Goal: Information Seeking & Learning: Learn about a topic

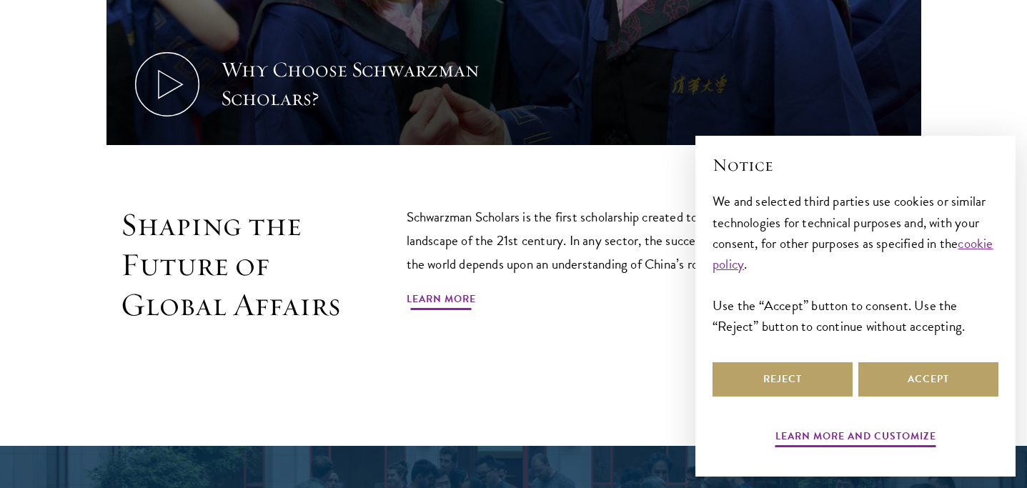
click at [436, 290] on link "Learn More" at bounding box center [441, 301] width 69 height 22
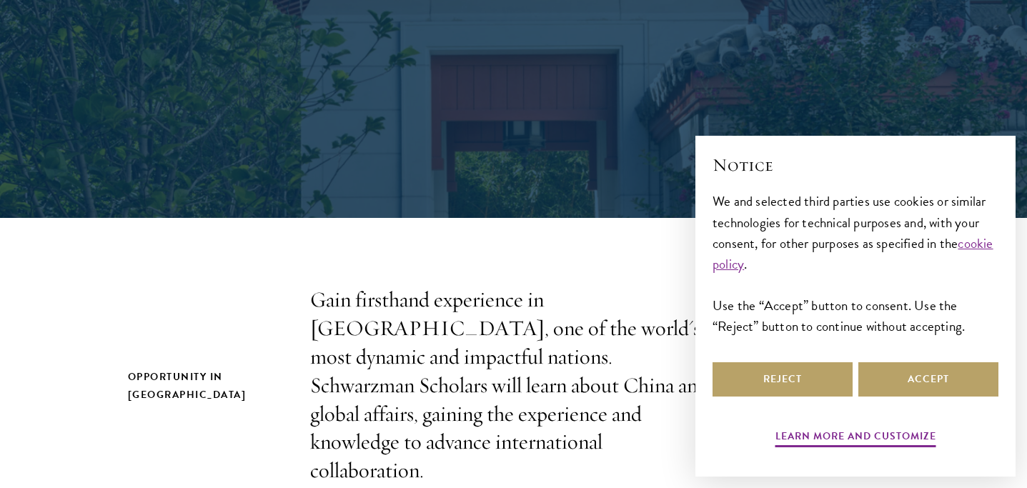
scroll to position [225, 0]
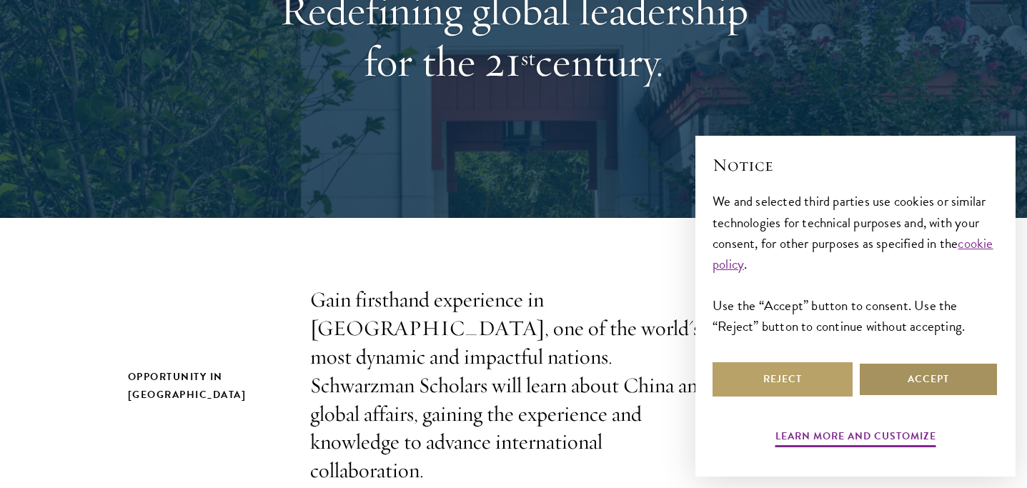
click at [928, 383] on button "Accept" at bounding box center [929, 379] width 140 height 34
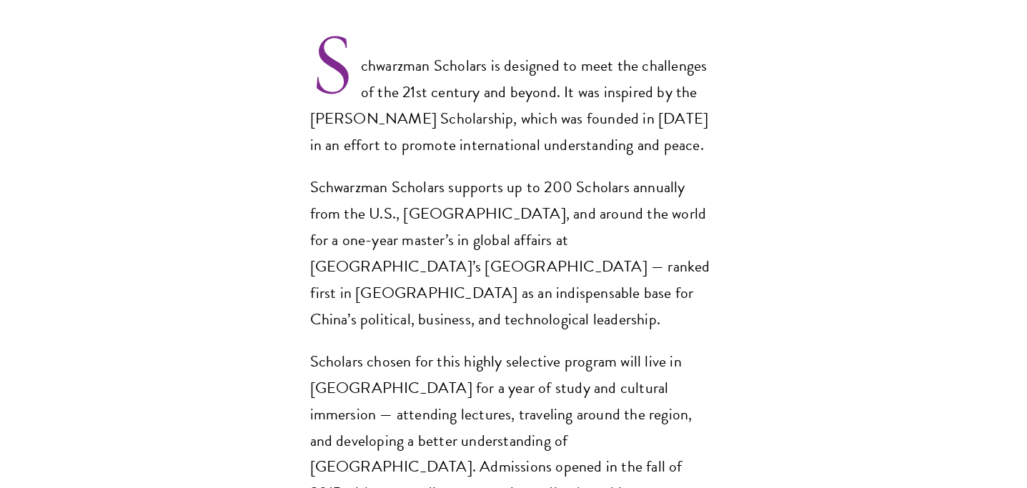
scroll to position [1298, 0]
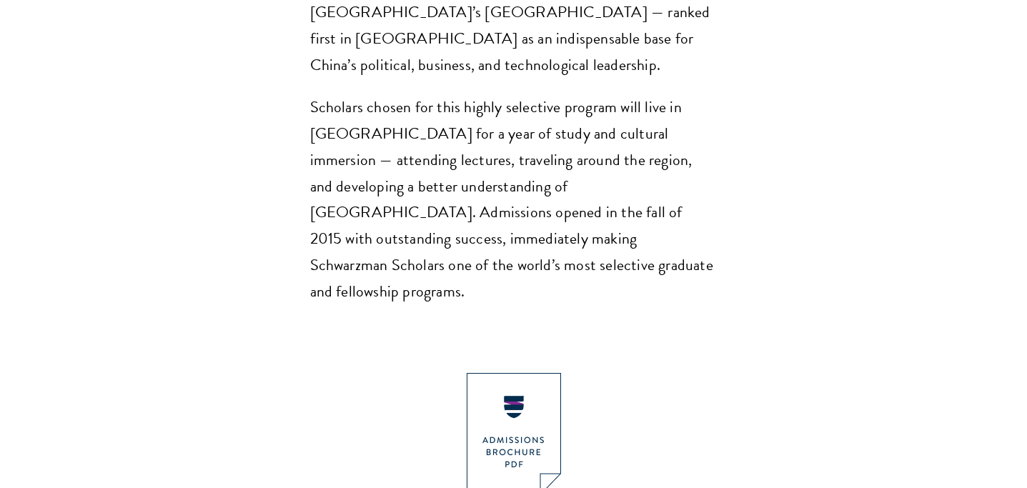
click at [536, 373] on img at bounding box center [514, 434] width 94 height 122
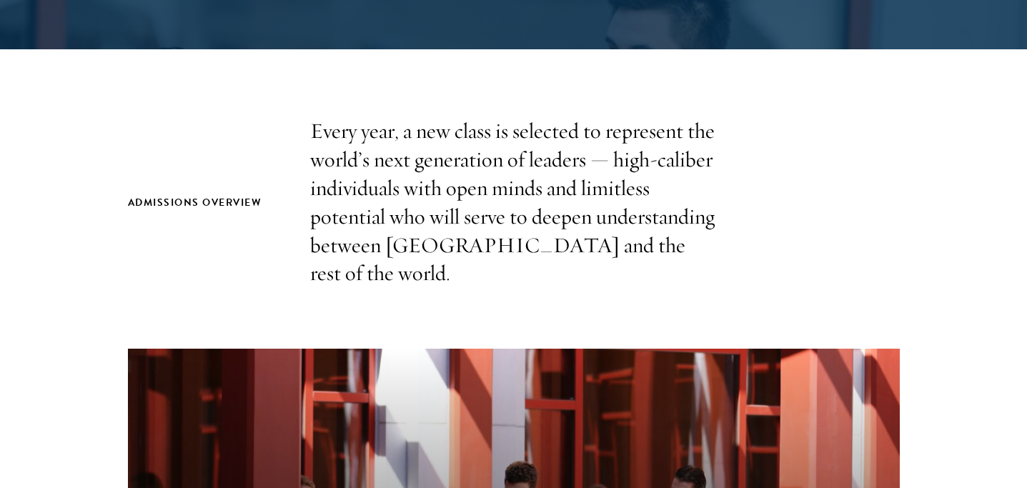
scroll to position [423, 0]
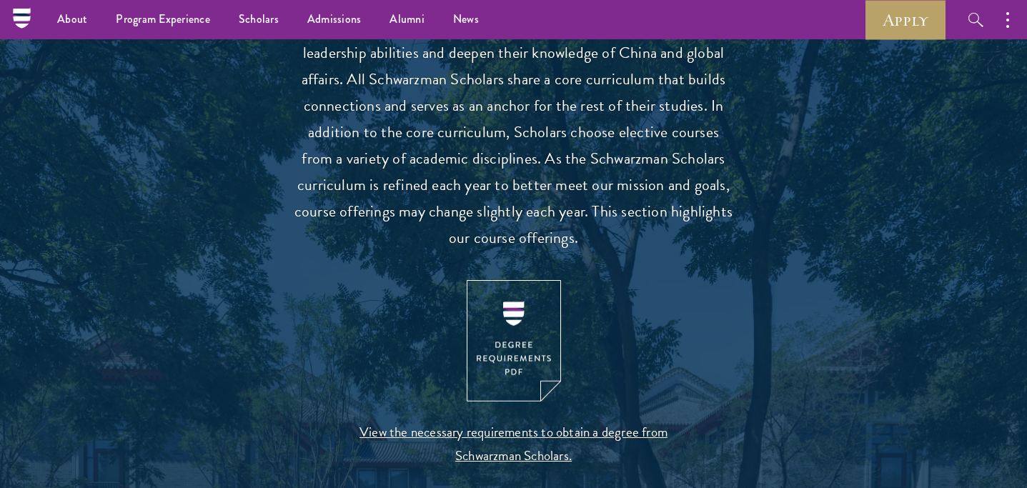
scroll to position [1317, 0]
click at [543, 305] on img at bounding box center [514, 341] width 94 height 122
